Goal: Register for event/course

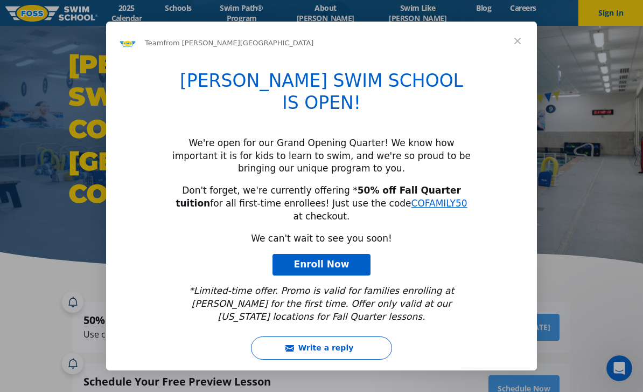
click at [515, 60] on span "Close" at bounding box center [517, 41] width 39 height 39
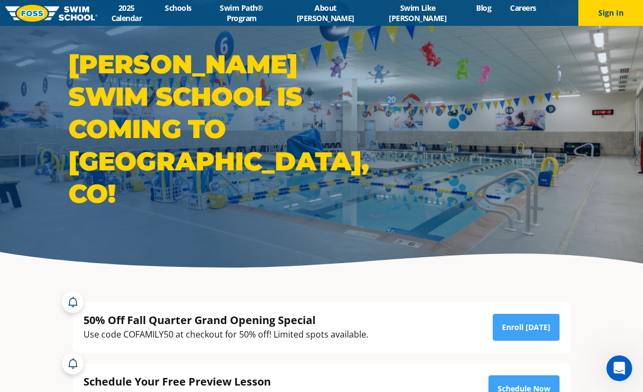
click at [133, 17] on link "2025 Calendar" at bounding box center [127, 13] width 58 height 20
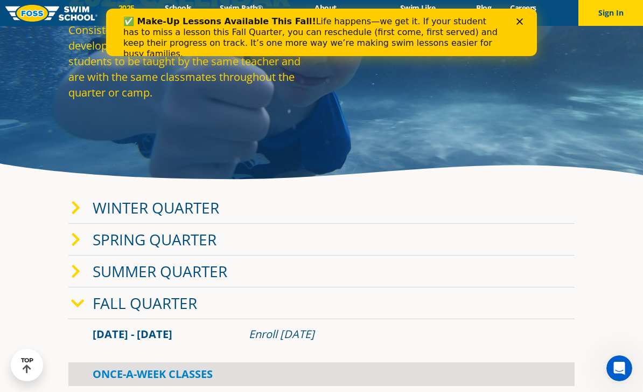
click at [70, 319] on div "Fall Quarter" at bounding box center [321, 303] width 507 height 32
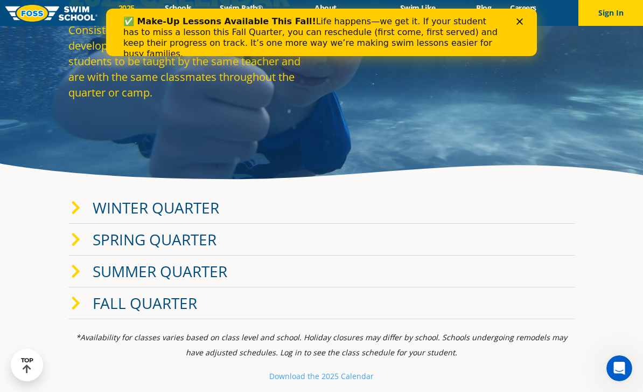
click at [79, 311] on icon at bounding box center [76, 303] width 10 height 15
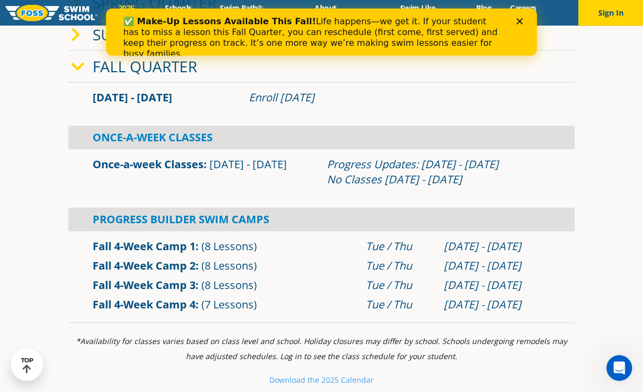
scroll to position [327, 0]
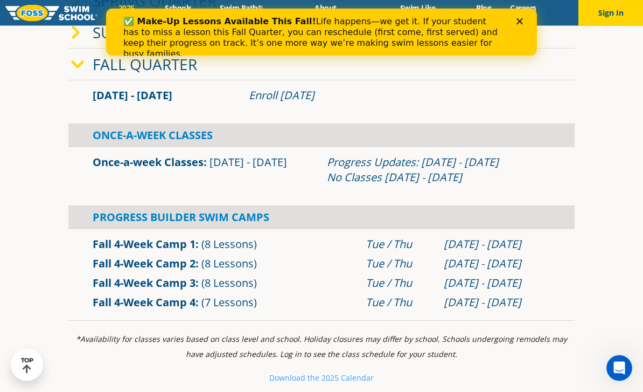
click at [121, 271] on link "Fall 4-Week Camp 2" at bounding box center [144, 263] width 103 height 15
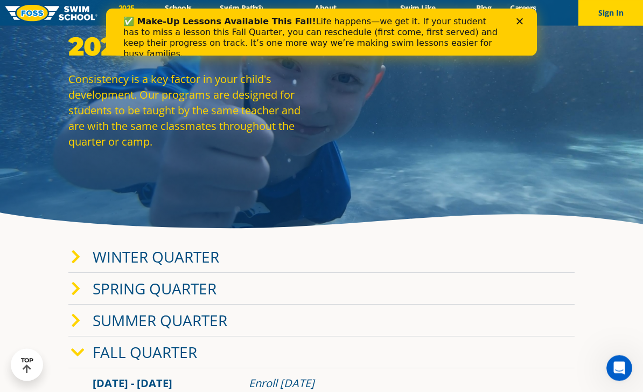
scroll to position [0, 0]
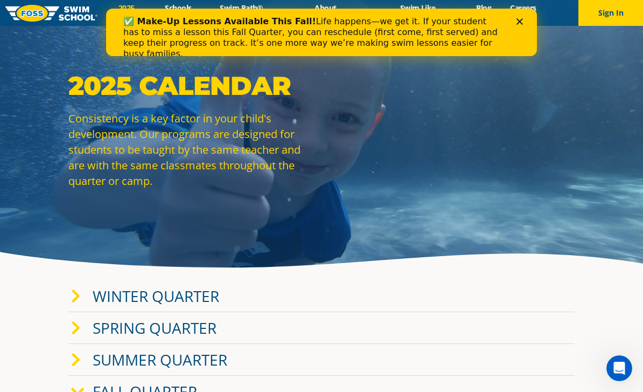
click at [517, 25] on div "✅ Make-Up Lessons Available This Fall! Life happens—we get it. If your student …" at bounding box center [321, 38] width 397 height 50
click at [520, 23] on icon "Close" at bounding box center [520, 21] width 6 height 6
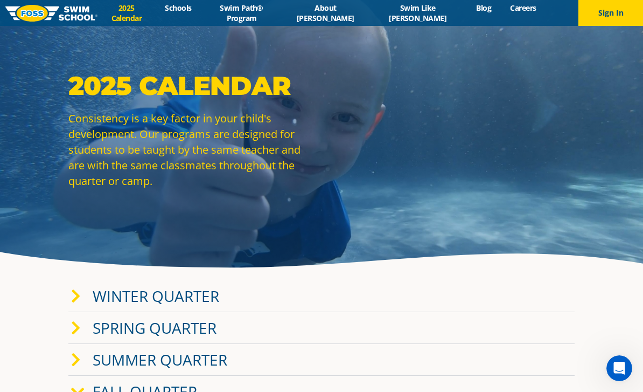
click at [191, 13] on link "Schools" at bounding box center [178, 8] width 45 height 10
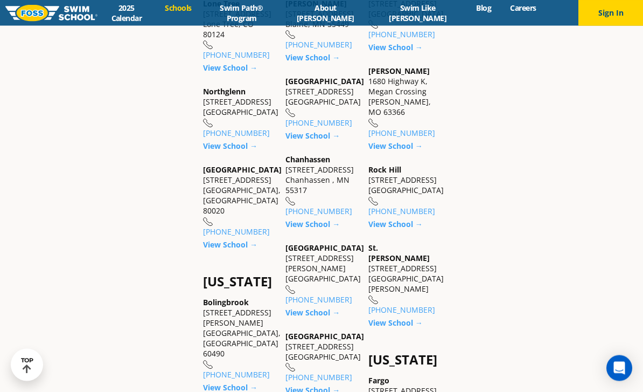
scroll to position [507, 0]
click at [209, 249] on link "View School →" at bounding box center [230, 244] width 54 height 10
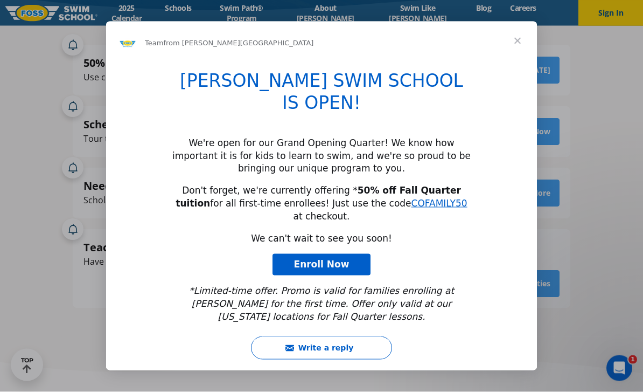
scroll to position [257, 0]
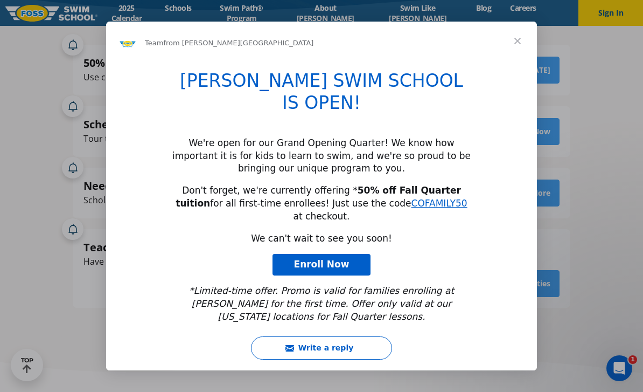
click at [512, 60] on span "Close" at bounding box center [517, 41] width 39 height 39
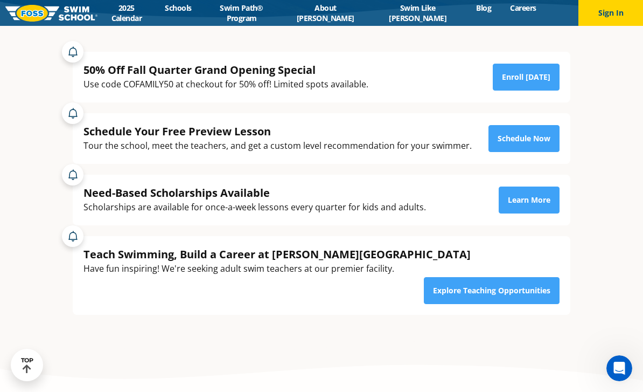
scroll to position [250, 0]
click at [299, 92] on div "Use code COFAMILY50 at checkout for 50% off! Limited spots available." at bounding box center [226, 84] width 285 height 15
click at [542, 91] on link "Enroll Today" at bounding box center [526, 77] width 67 height 27
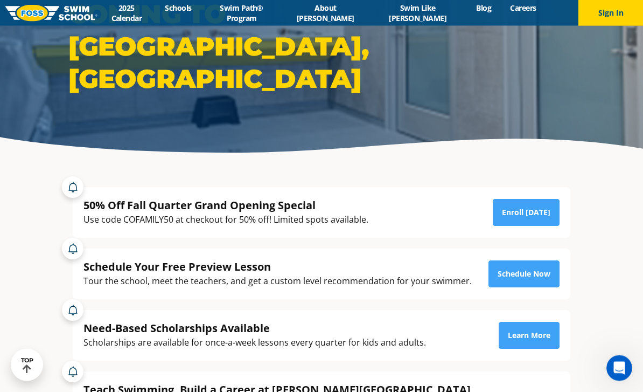
scroll to position [115, 0]
click at [24, 16] on img at bounding box center [51, 13] width 92 height 17
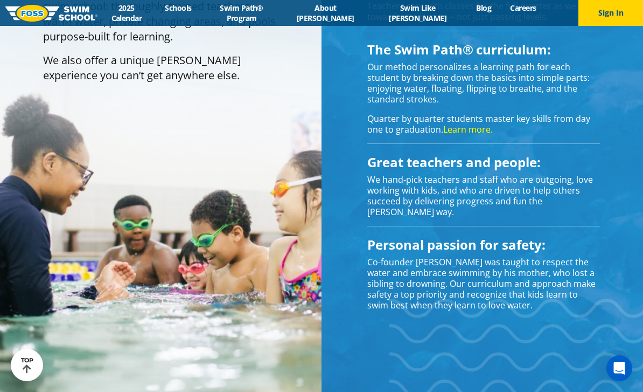
scroll to position [998, 0]
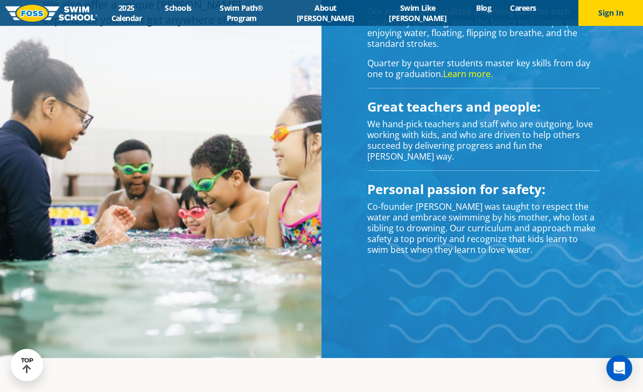
click at [196, 13] on link "Schools" at bounding box center [178, 8] width 45 height 10
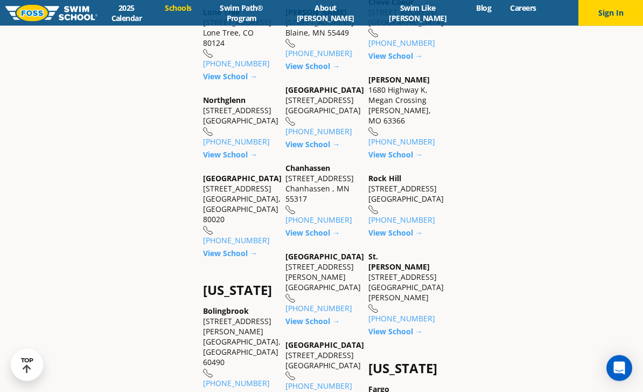
scroll to position [502, 0]
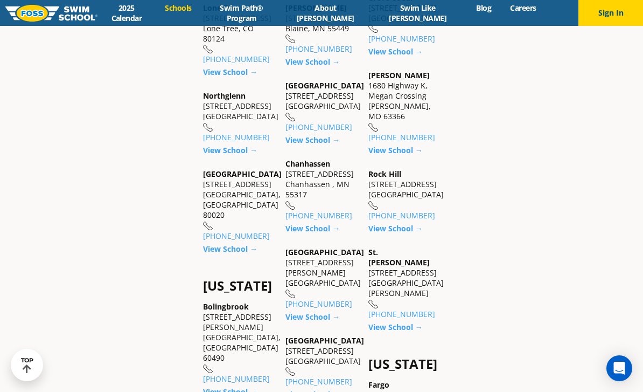
click at [245, 17] on link "Swim Path® Program" at bounding box center [241, 13] width 81 height 20
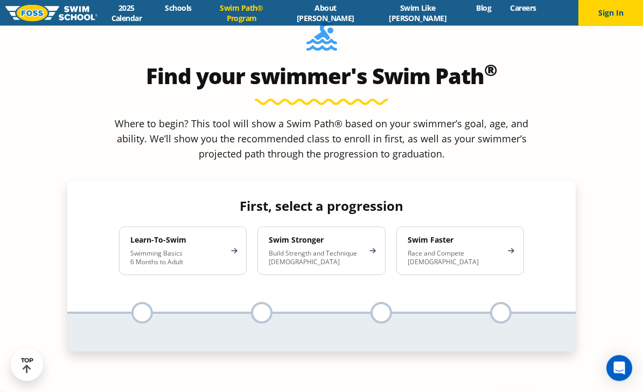
scroll to position [984, 0]
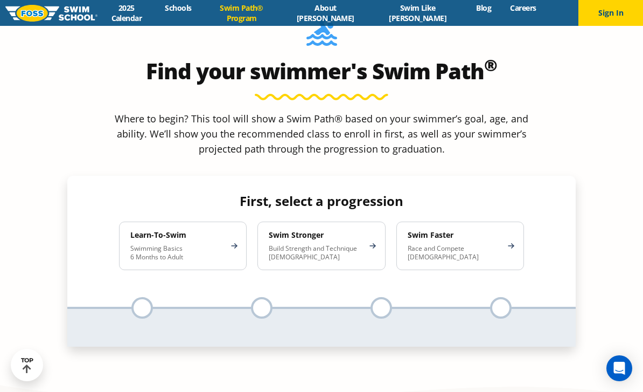
click at [130, 297] on ul at bounding box center [142, 308] width 120 height 22
click at [144, 244] on p "Swimming Basics 6 Months to Adult" at bounding box center [177, 252] width 94 height 17
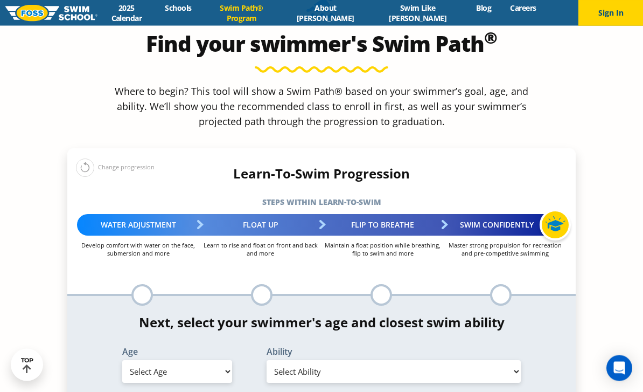
scroll to position [1014, 0]
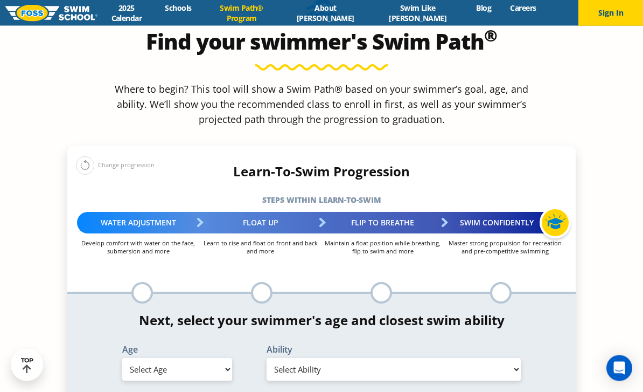
click at [141, 358] on select "Select Age [DEMOGRAPHIC_DATA] months - 1 year 1 year 2 years 3 years 4 years 5 …" at bounding box center [177, 369] width 110 height 23
select select "7-years"
click at [429, 358] on select "Select Ability First in-water experience When in the water, reliant on a life j…" at bounding box center [394, 369] width 254 height 23
select select "7-years-uncomfortable-putting-face-in-the-water-andor-getting-water-on-ears-whi…"
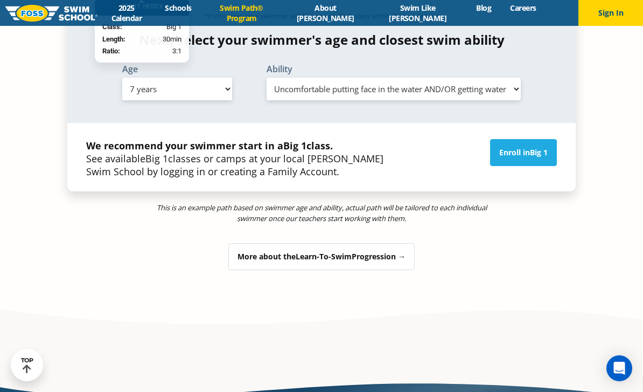
scroll to position [1321, 0]
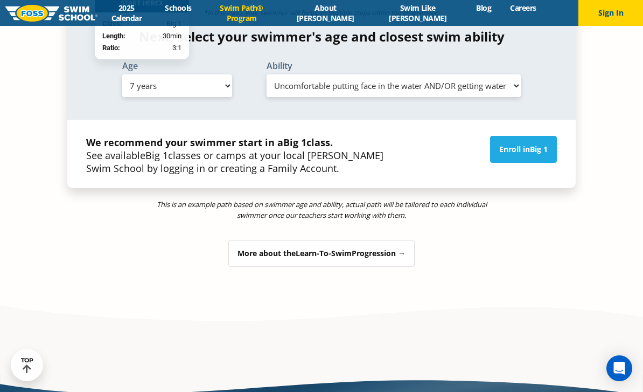
click at [234, 240] on div "More about the Learn-To-Swim Progression →" at bounding box center [321, 253] width 186 height 27
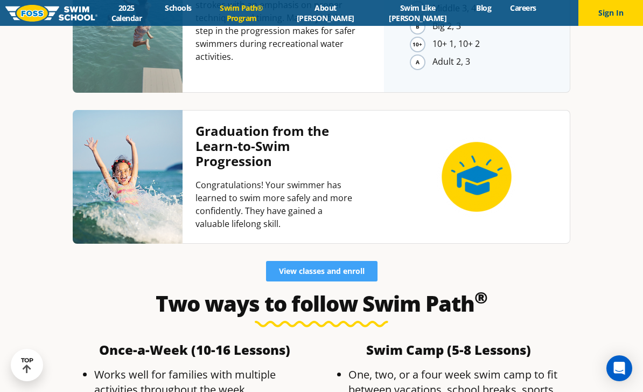
scroll to position [2878, 0]
click at [331, 268] on span "View classes and enroll" at bounding box center [322, 272] width 86 height 8
